Goal: Check status: Check status

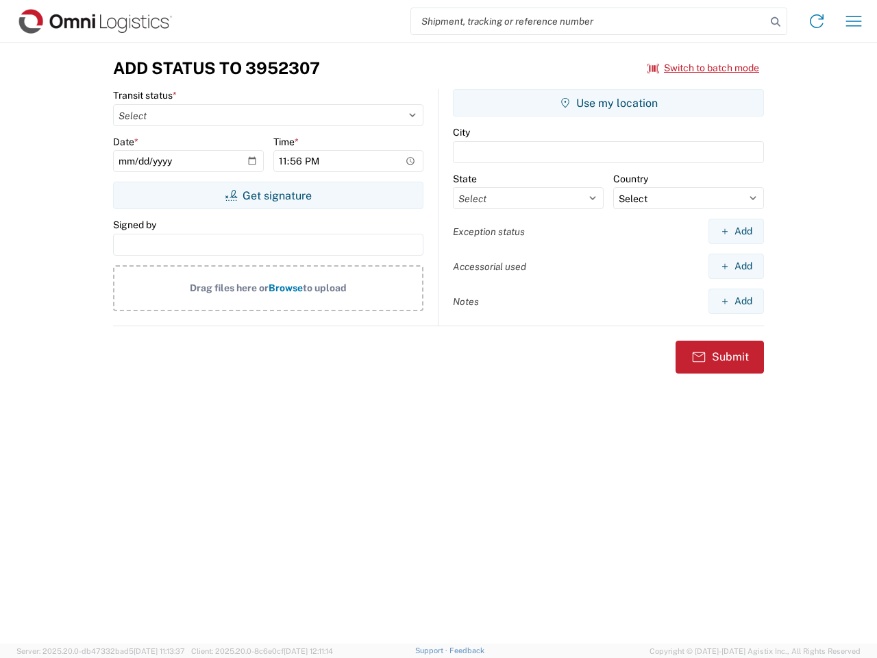
click at [588, 21] on input "search" at bounding box center [588, 21] width 355 height 26
click at [775, 22] on icon at bounding box center [775, 21] width 19 height 19
click at [817, 21] on icon at bounding box center [817, 21] width 22 height 22
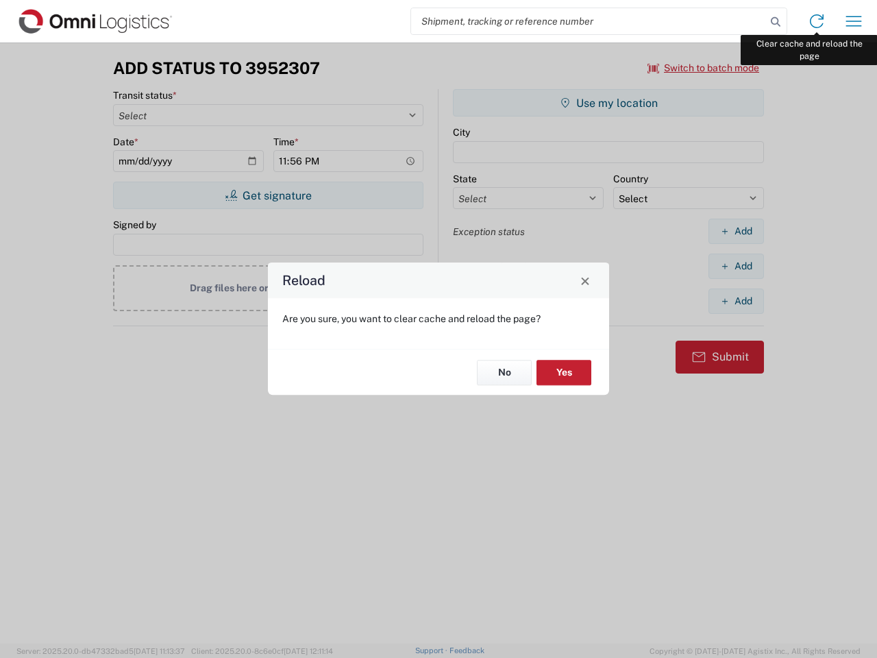
click at [854, 21] on div "Reload Are you sure, you want to clear cache and reload the page? No Yes" at bounding box center [438, 329] width 877 height 658
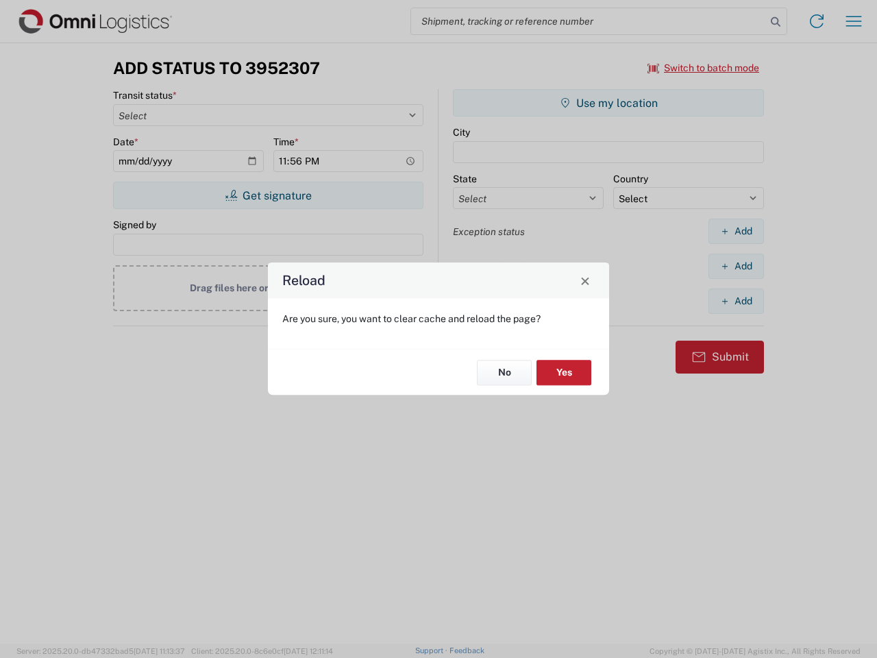
click at [704, 68] on div "Reload Are you sure, you want to clear cache and reload the page? No Yes" at bounding box center [438, 329] width 877 height 658
click at [268, 195] on div "Reload Are you sure, you want to clear cache and reload the page? No Yes" at bounding box center [438, 329] width 877 height 658
click at [608, 103] on div "Reload Are you sure, you want to clear cache and reload the page? No Yes" at bounding box center [438, 329] width 877 height 658
click at [736, 231] on div "Reload Are you sure, you want to clear cache and reload the page? No Yes" at bounding box center [438, 329] width 877 height 658
click at [736, 266] on div "Reload Are you sure, you want to clear cache and reload the page? No Yes" at bounding box center [438, 329] width 877 height 658
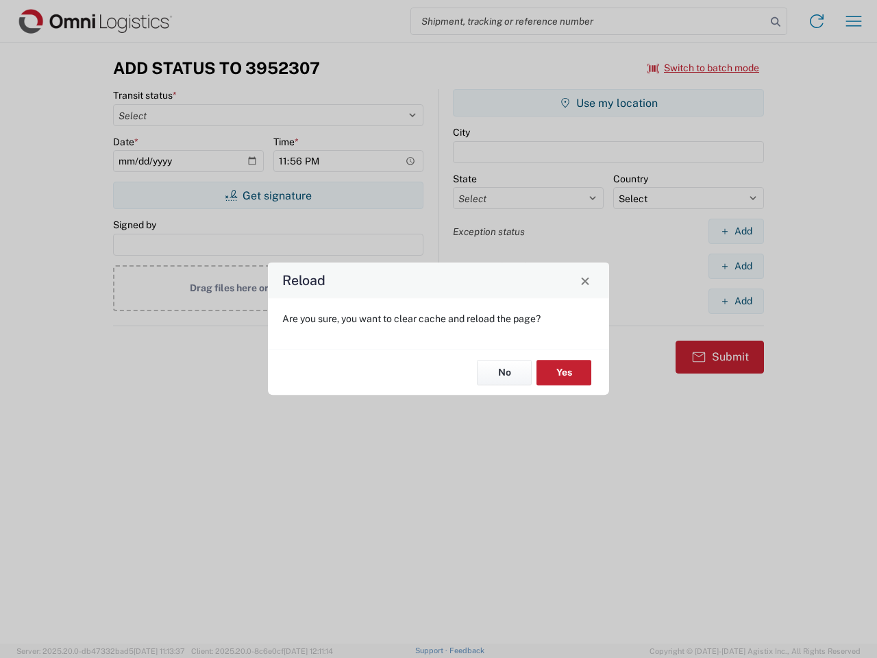
click at [736, 301] on div "Reload Are you sure, you want to clear cache and reload the page? No Yes" at bounding box center [438, 329] width 877 height 658
